Goal: Check status: Check status

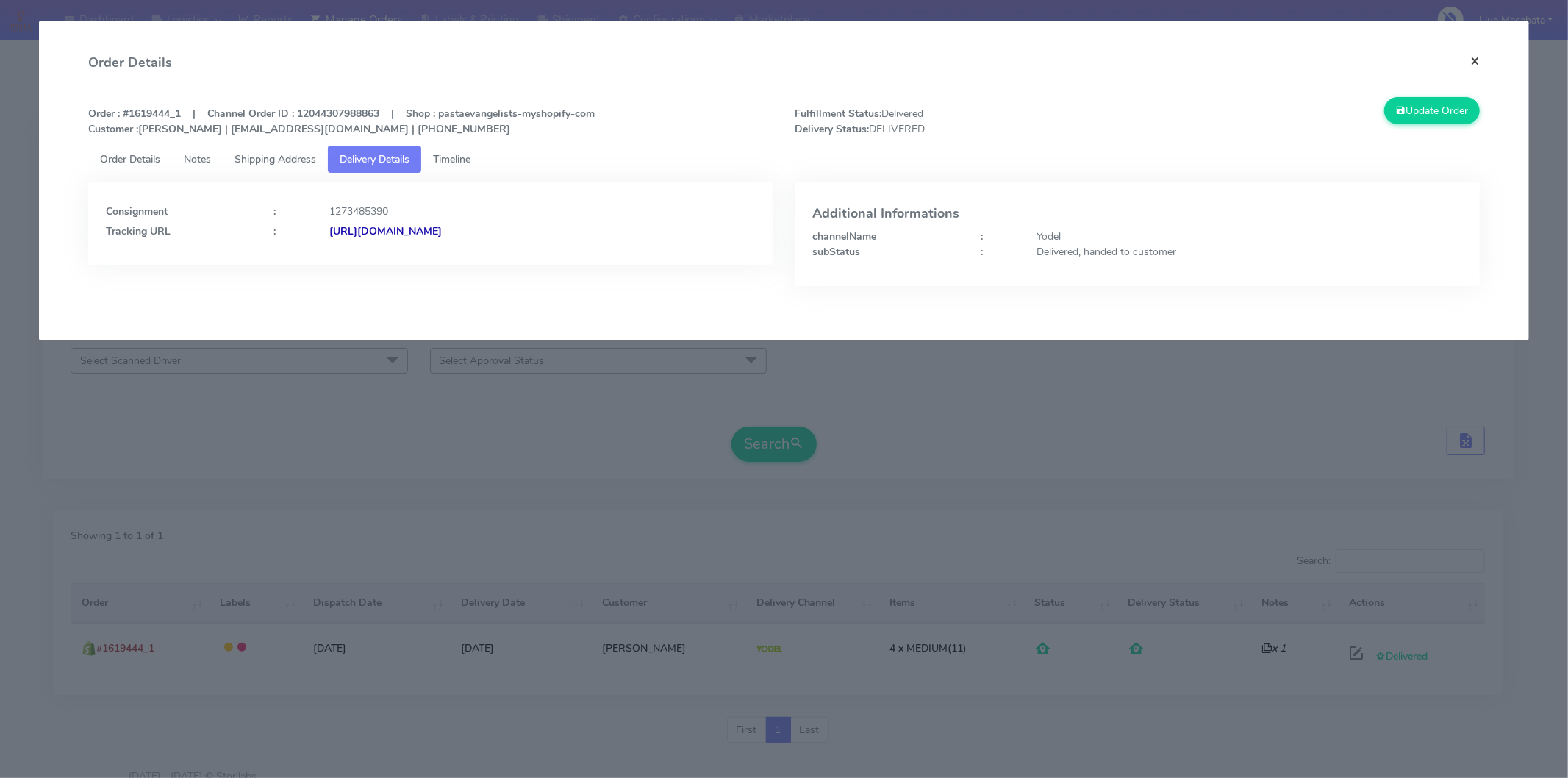
click at [1480, 61] on button "×" at bounding box center [1475, 61] width 33 height 39
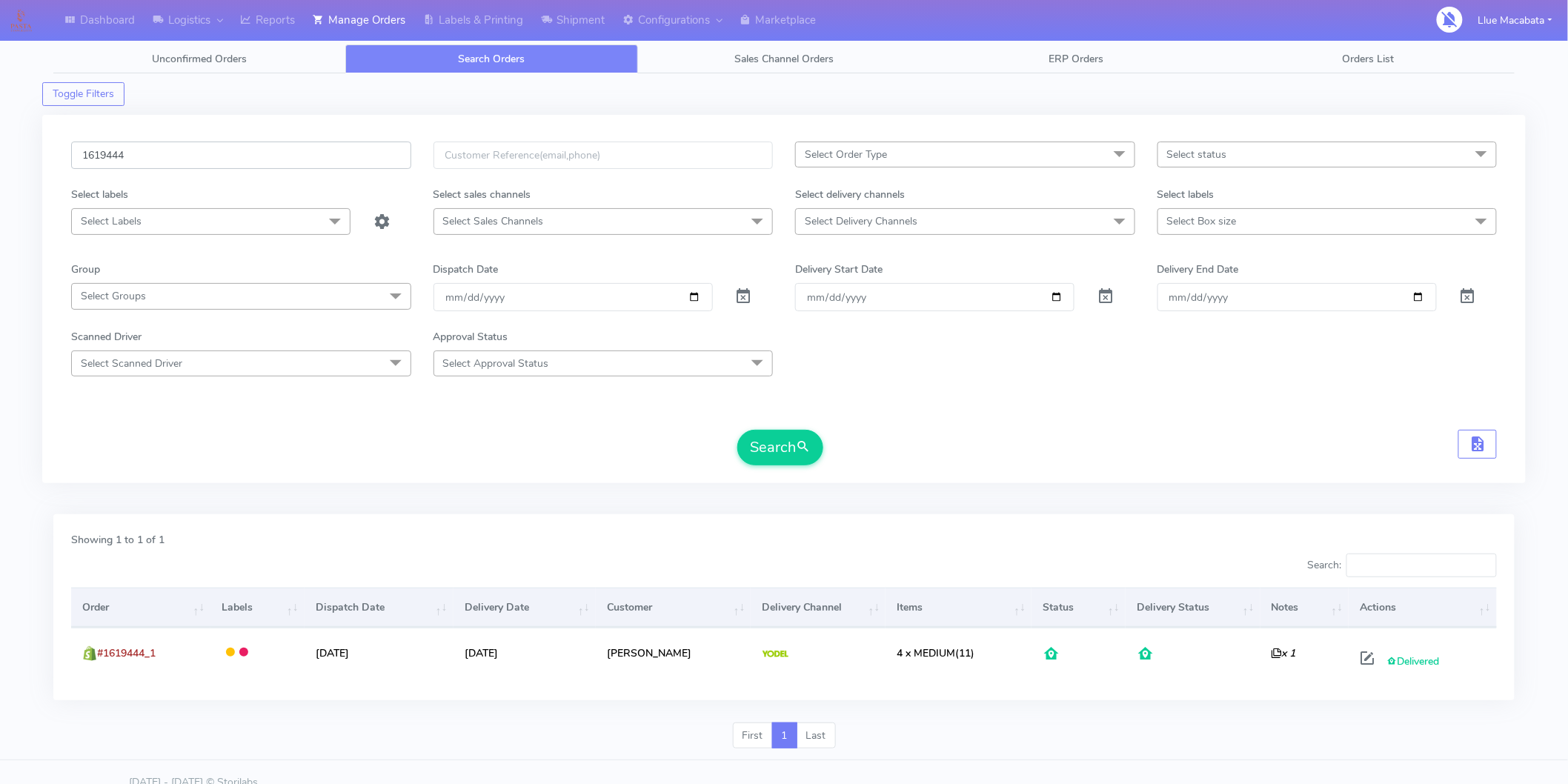
click at [149, 158] on input "1619444" at bounding box center [241, 155] width 340 height 28
paste input "372"
type input "1619372"
click at [771, 461] on button "Search" at bounding box center [780, 447] width 86 height 35
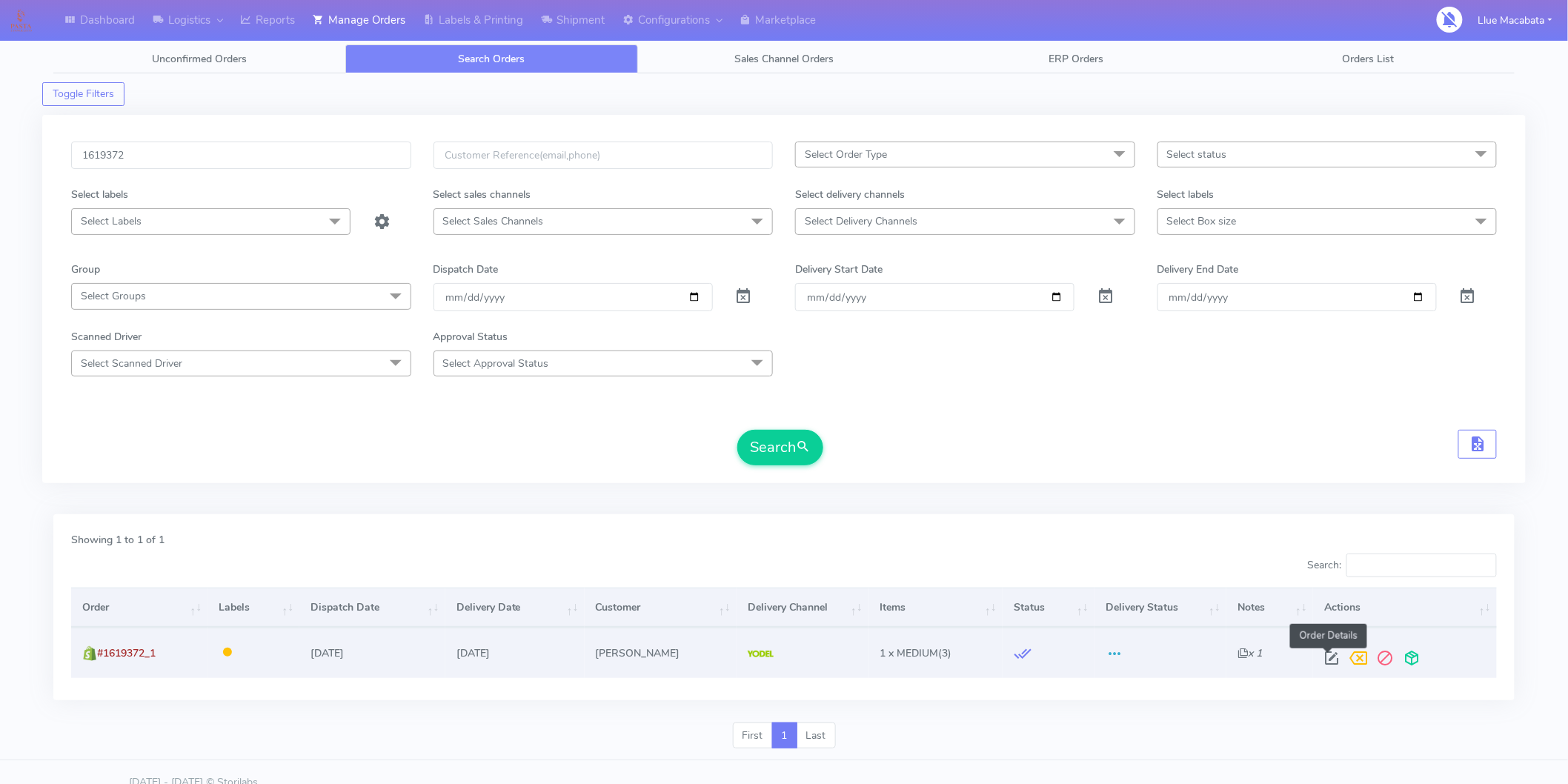
click at [1324, 660] on span at bounding box center [1332, 661] width 27 height 14
select select "5"
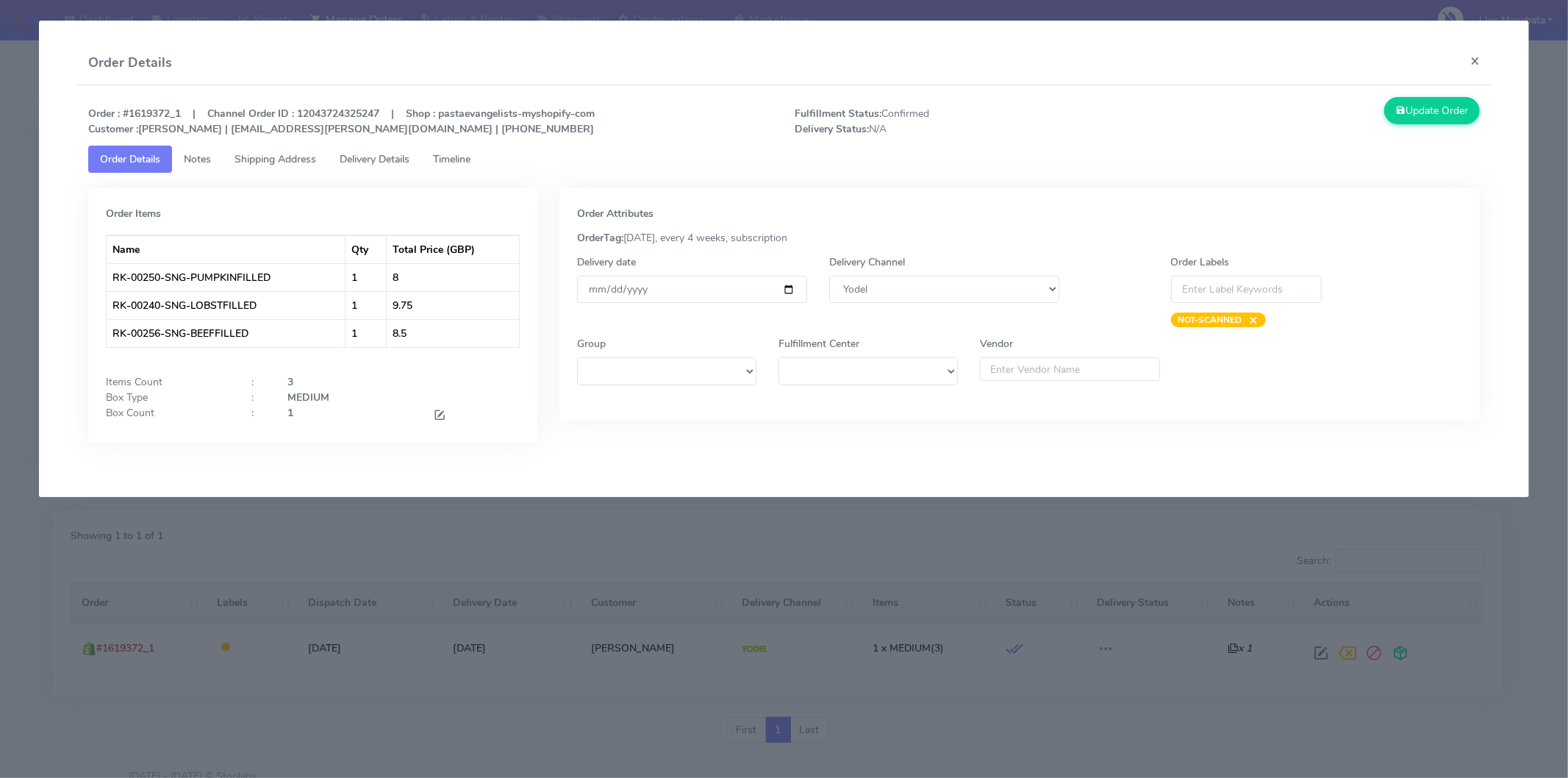
click at [471, 157] on span "Timeline" at bounding box center [452, 159] width 37 height 14
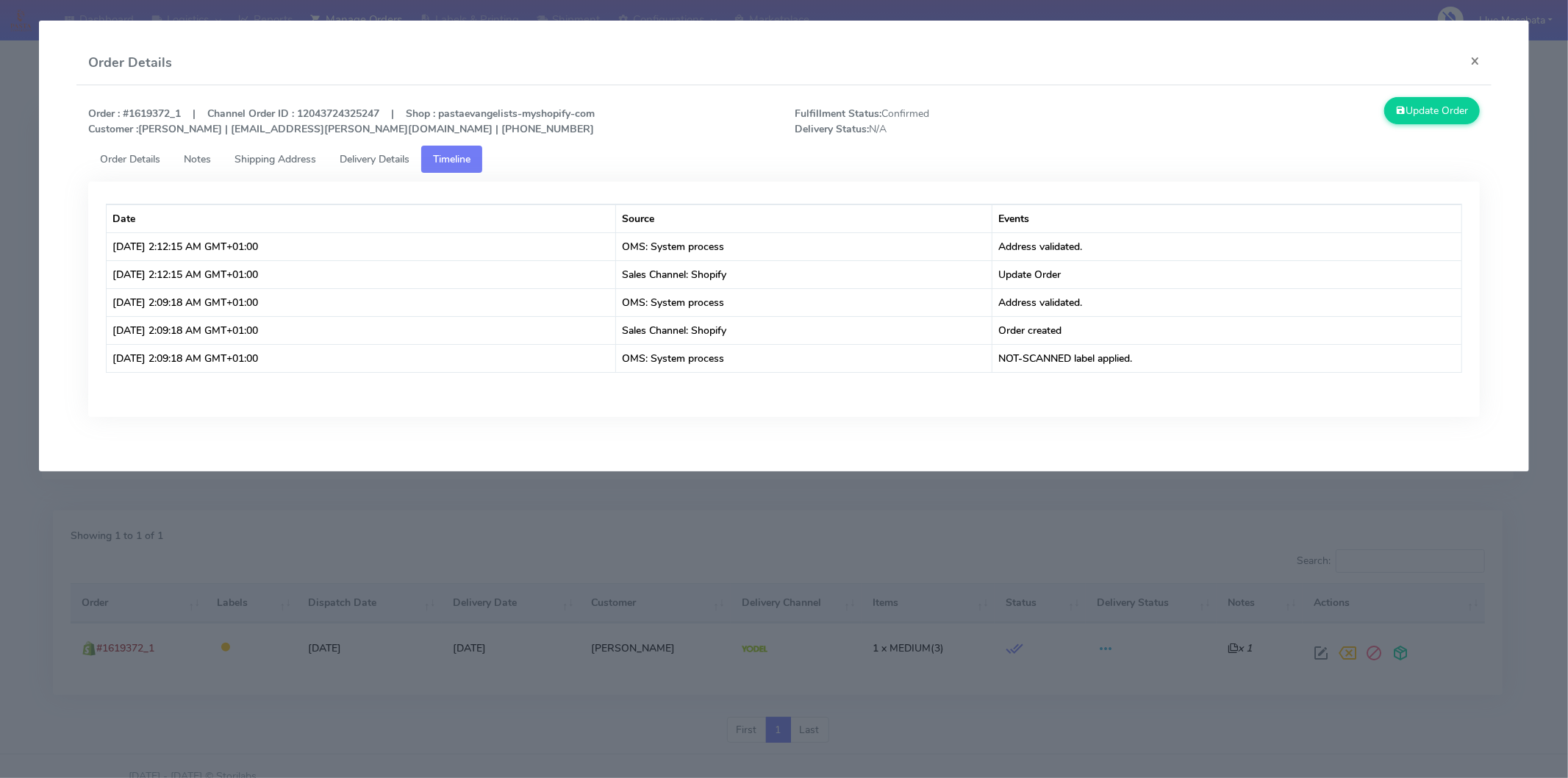
click at [396, 149] on link "Delivery Details" at bounding box center [375, 159] width 94 height 27
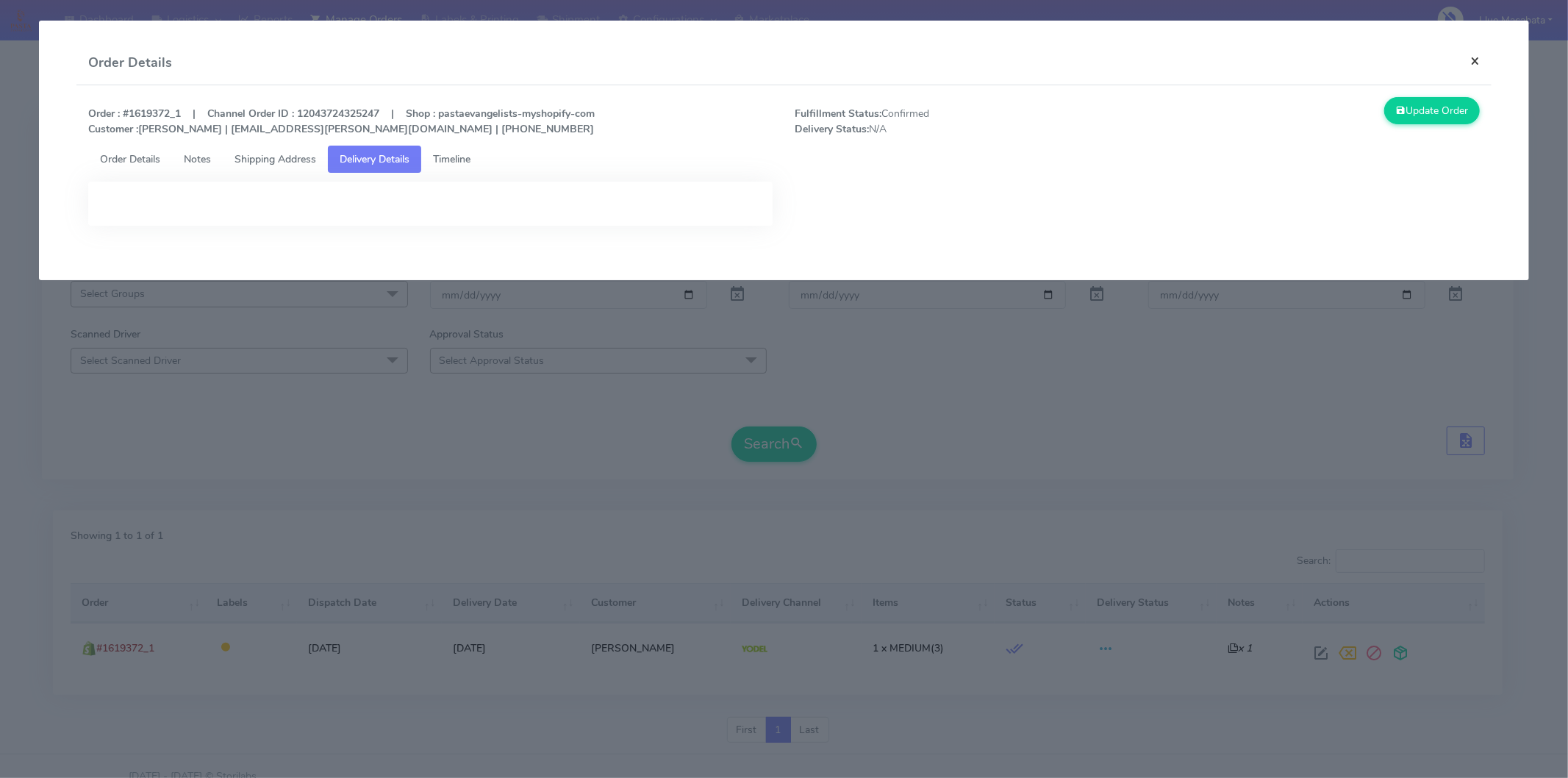
click at [1473, 59] on button "×" at bounding box center [1475, 61] width 33 height 39
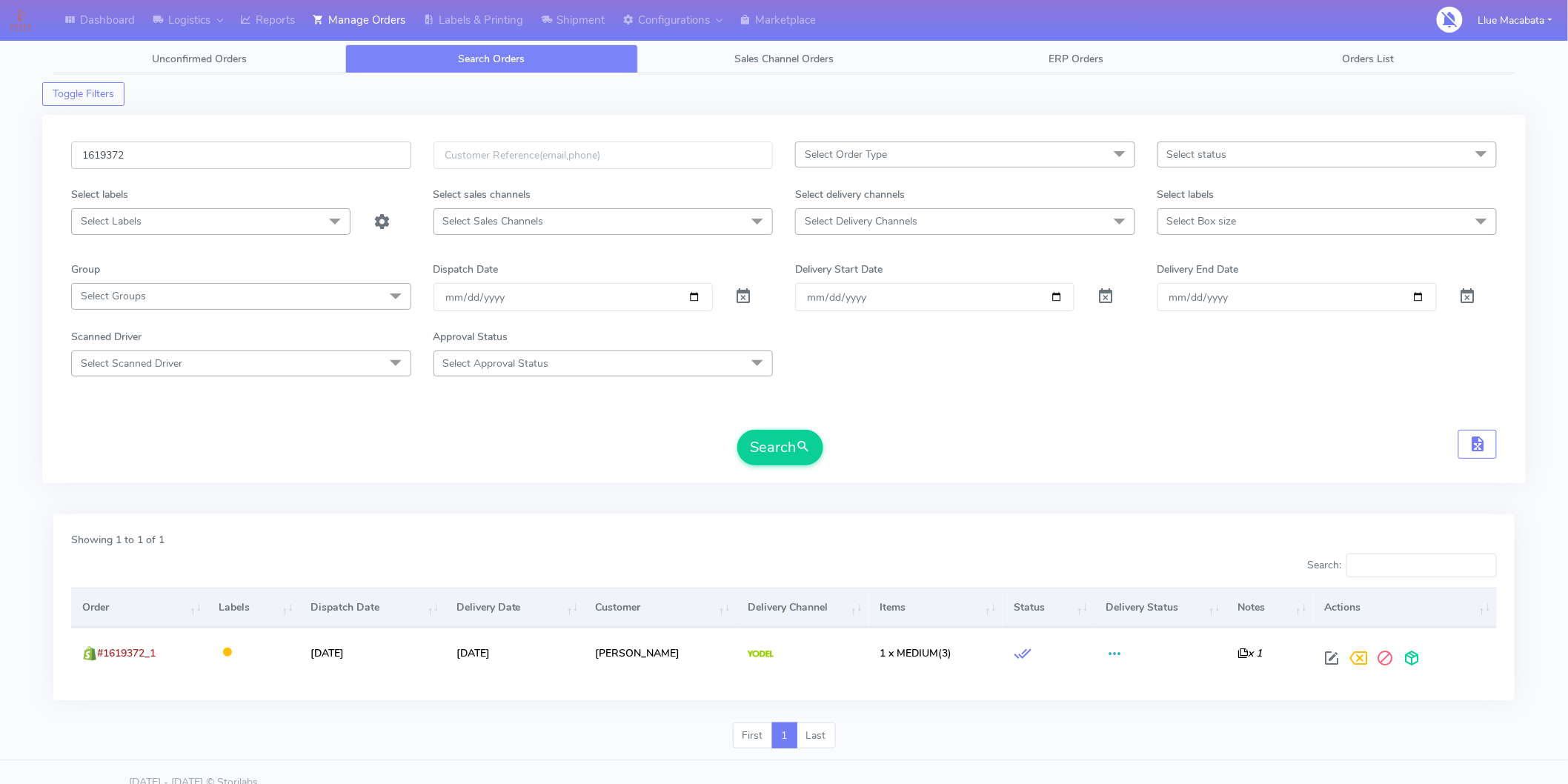
click at [213, 163] on input "1619372" at bounding box center [241, 155] width 340 height 28
paste input "20565"
type input "1620565"
click at [768, 449] on button "Search" at bounding box center [780, 447] width 86 height 35
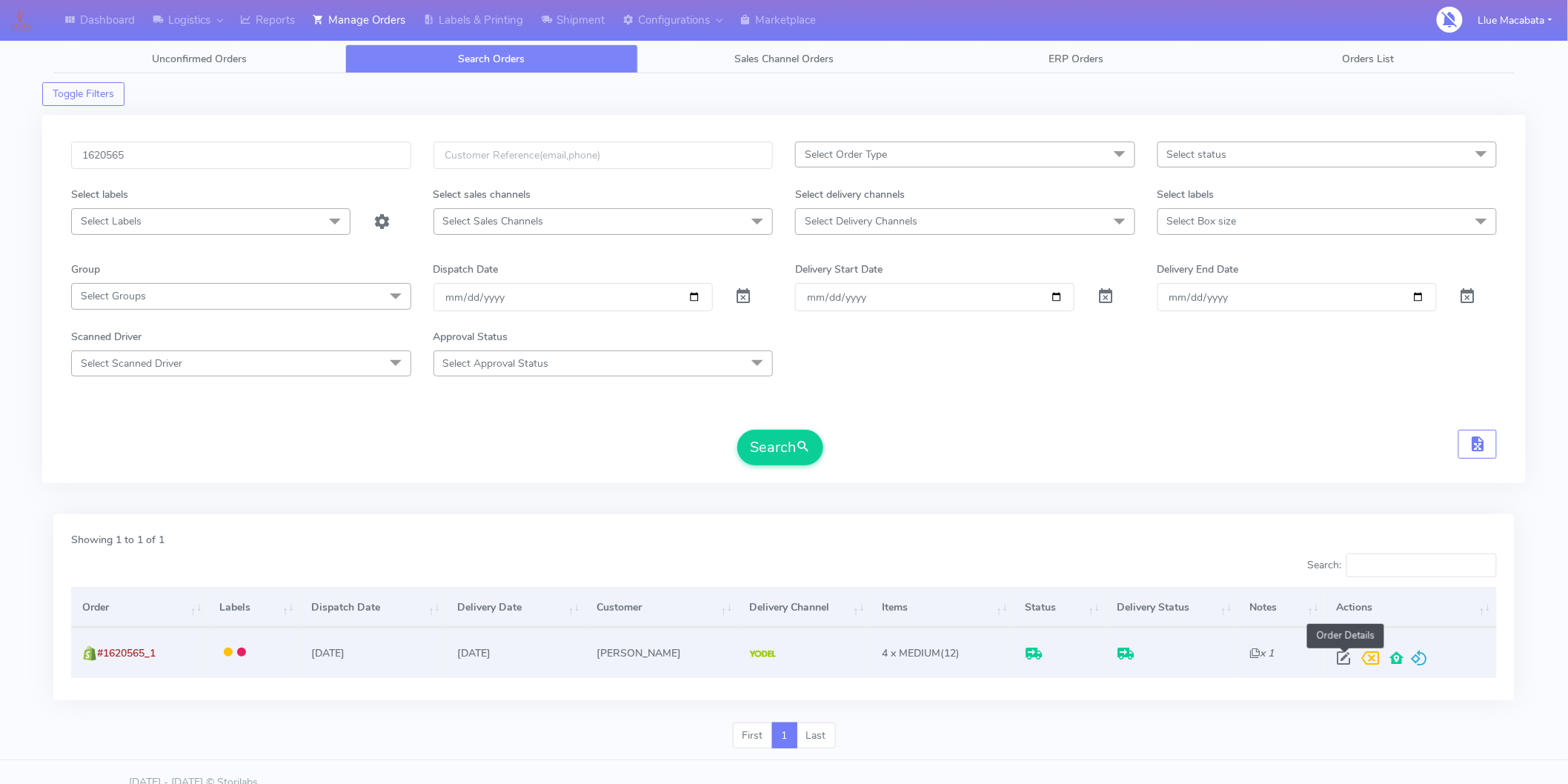
click at [1340, 654] on span at bounding box center [1344, 661] width 27 height 14
select select "5"
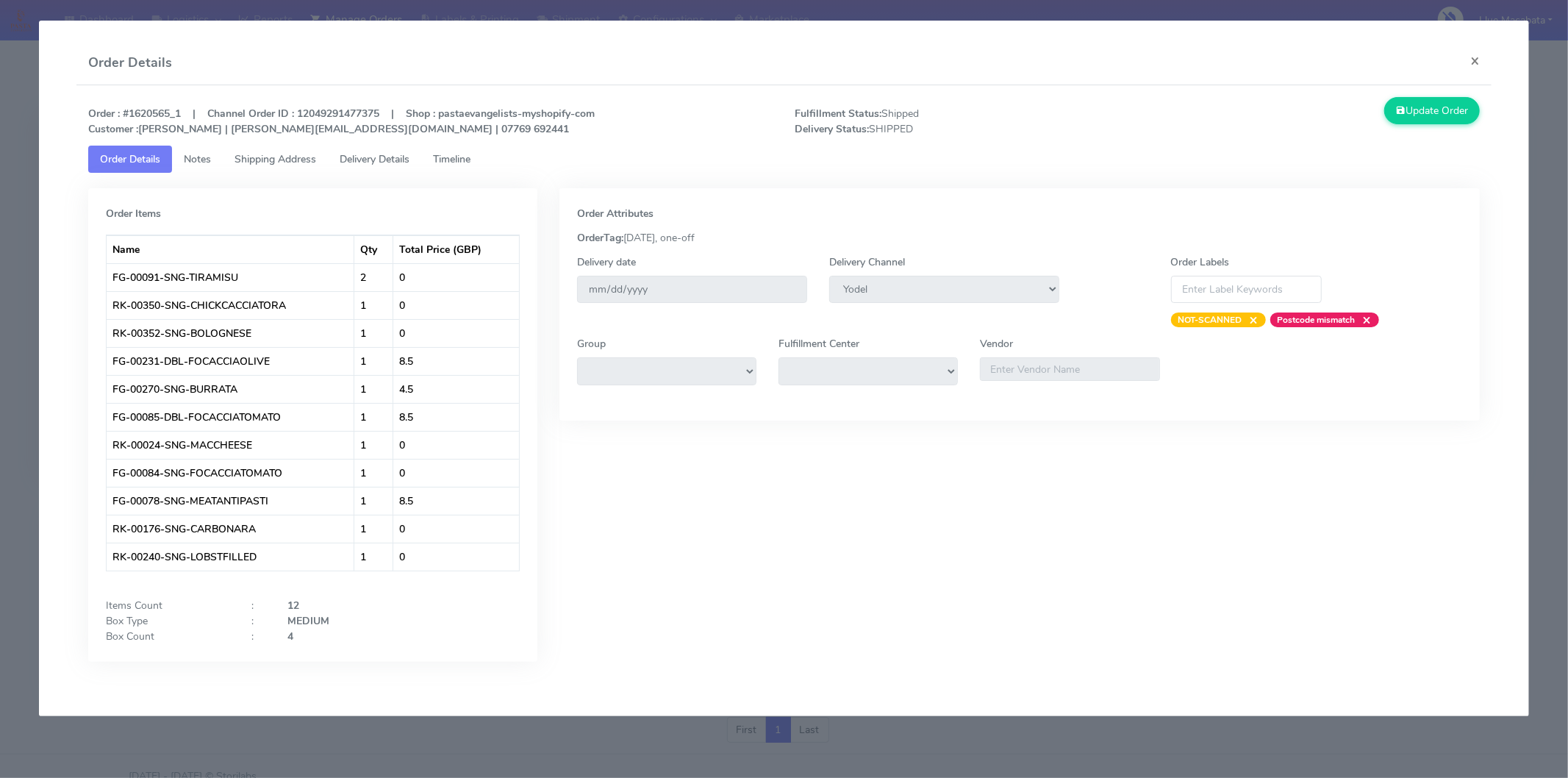
click at [475, 167] on link "Timeline" at bounding box center [451, 159] width 61 height 27
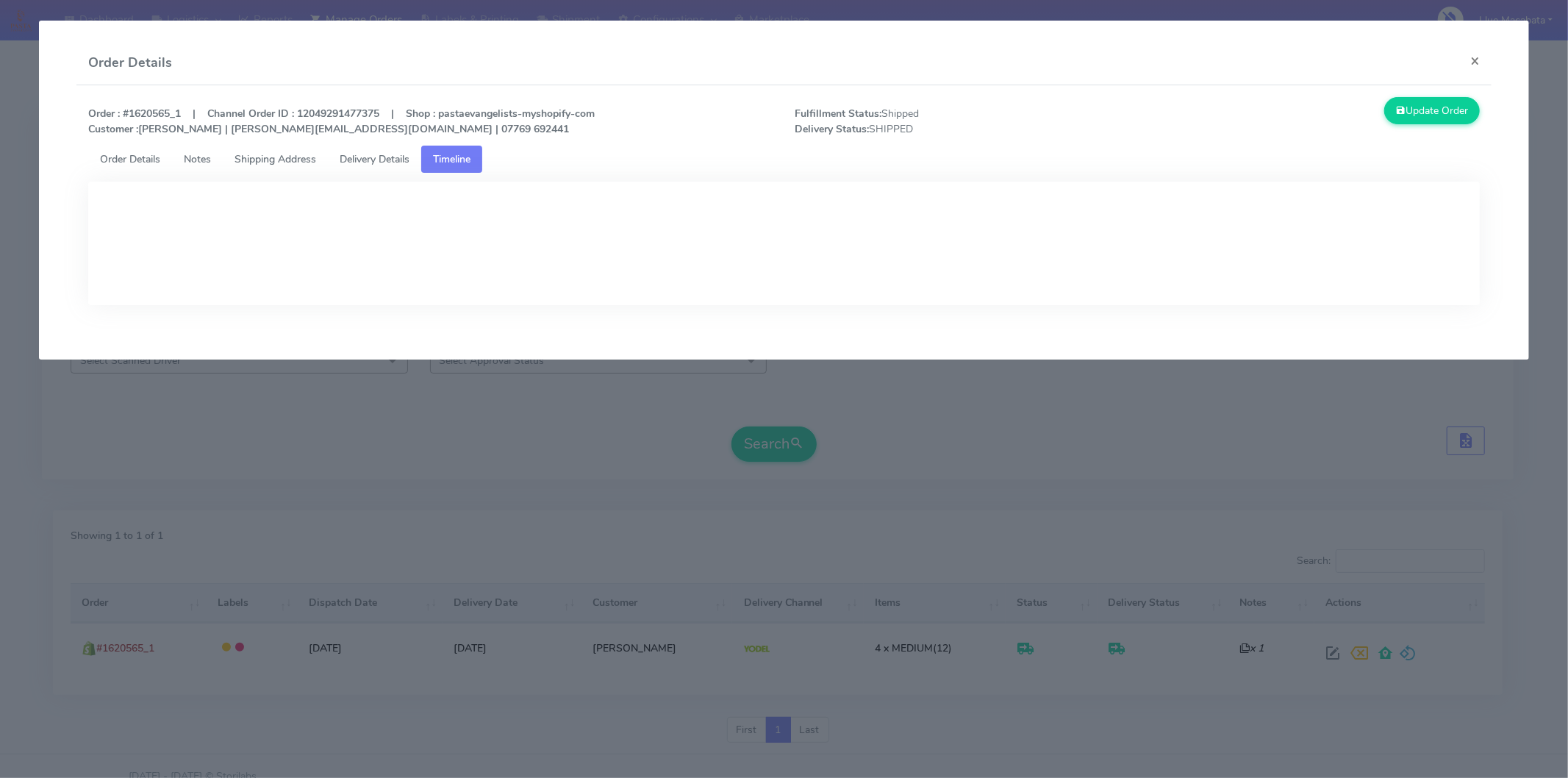
click at [405, 157] on span "Delivery Details" at bounding box center [374, 159] width 69 height 14
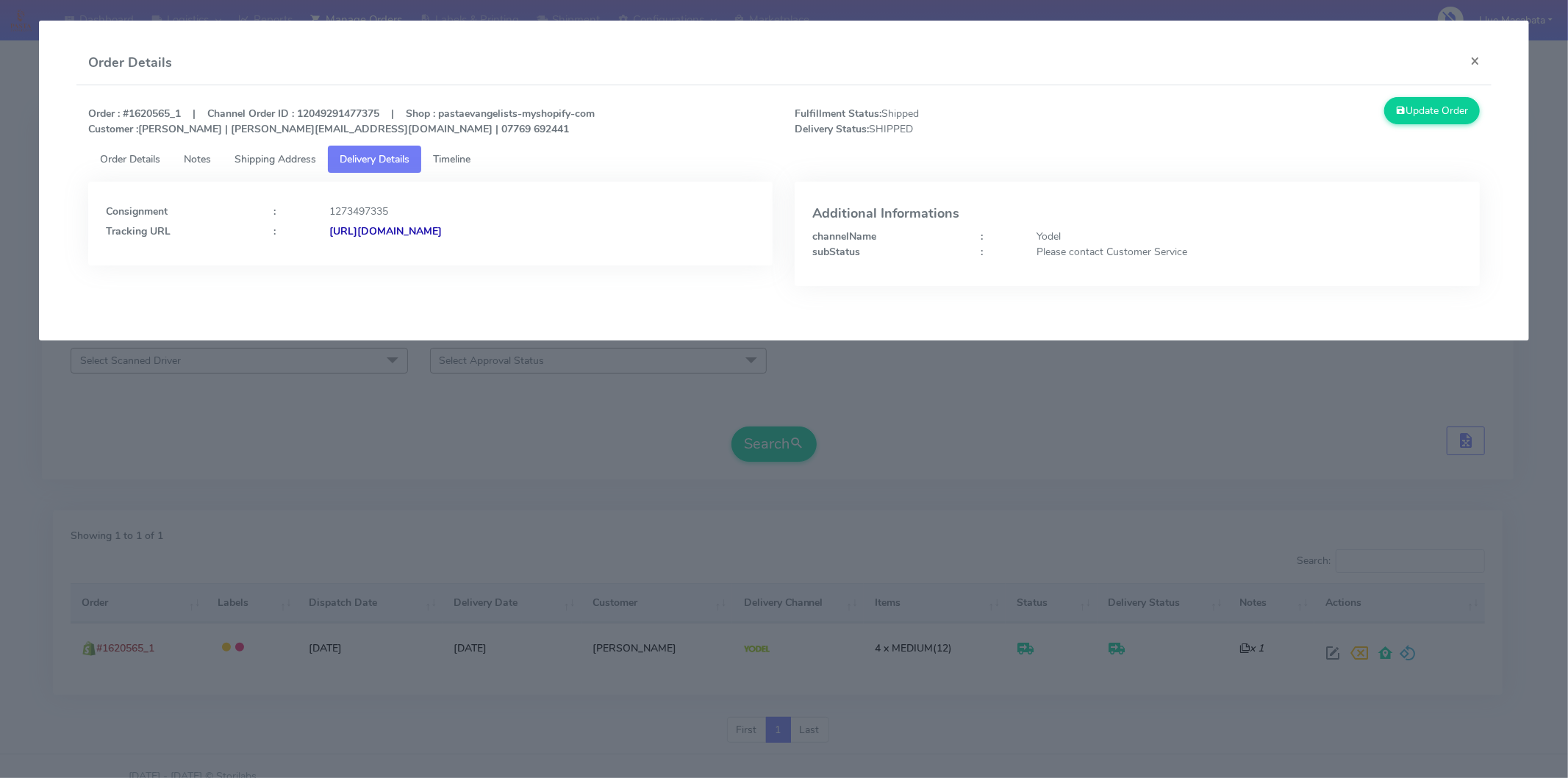
drag, startPoint x: 495, startPoint y: 219, endPoint x: 498, endPoint y: 231, distance: 12.4
click at [495, 219] on div "Consignment : 1273497335 Tracking URL : [URL][DOMAIN_NAME]" at bounding box center [431, 219] width 650 height 40
click at [442, 231] on strong "[URL][DOMAIN_NAME]" at bounding box center [386, 231] width 112 height 14
